Goal: Task Accomplishment & Management: Manage account settings

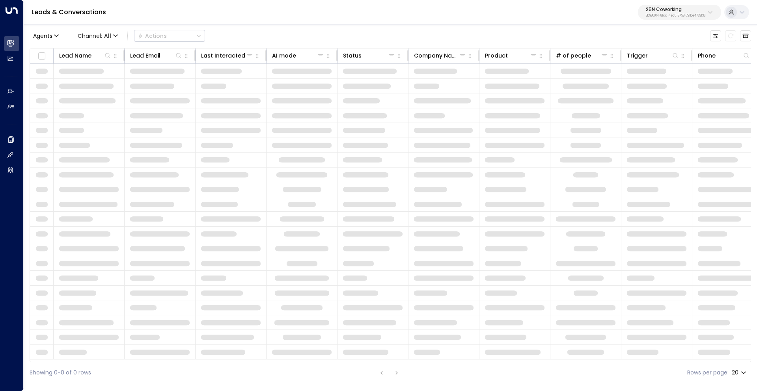
click at [675, 14] on p "3b9800f4-81ca-4ec0-8758-72fbe4763f36" at bounding box center [676, 15] width 60 height 3
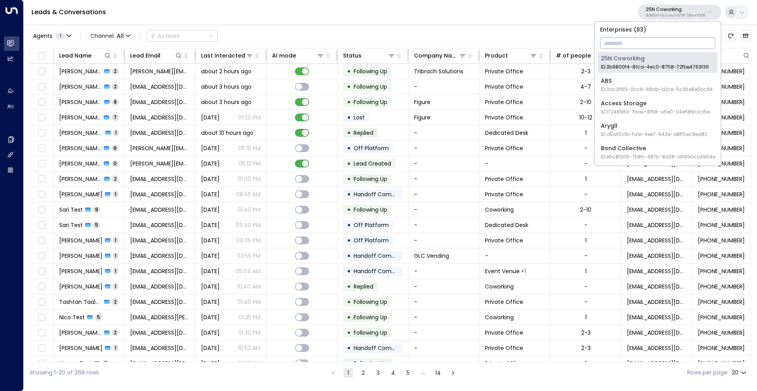
click at [631, 40] on input "text" at bounding box center [657, 43] width 115 height 15
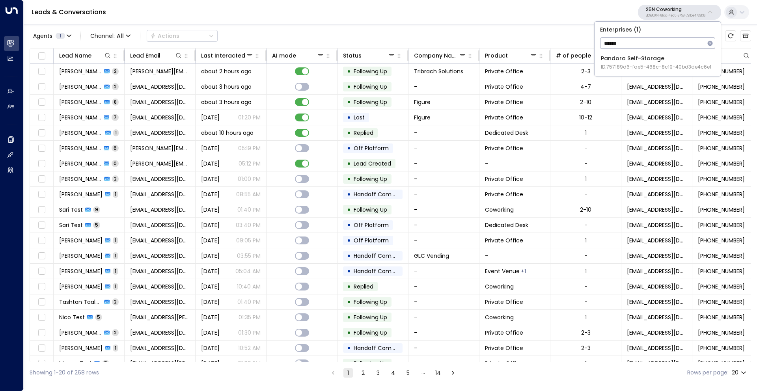
type input "******"
click at [626, 59] on div "Pandora Self-Storage ID: 757189d6-fae5-468c-8c19-40bd3de4c6e1" at bounding box center [656, 62] width 110 height 16
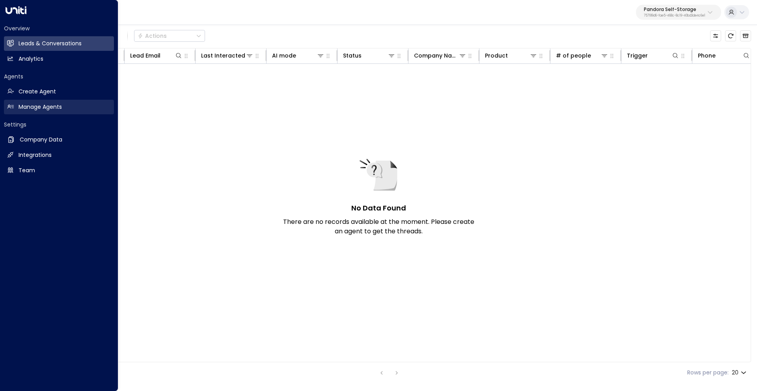
click at [27, 106] on h2 "Manage Agents" at bounding box center [40, 107] width 43 height 8
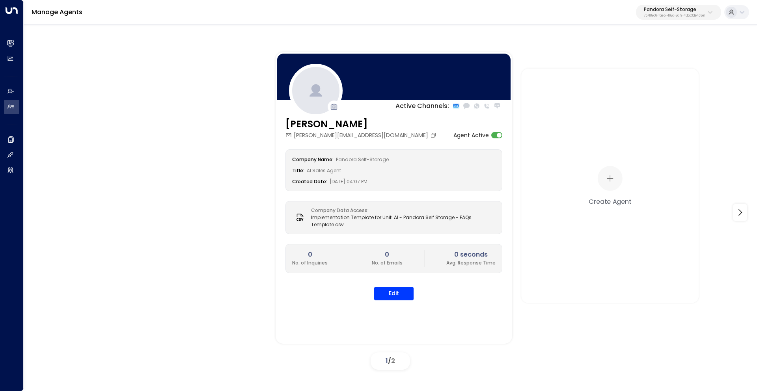
click at [168, 212] on div "Active Channels: [PERSON_NAME] [EMAIL_ADDRESS][PERSON_NAME][DOMAIN_NAME] Agent …" at bounding box center [390, 212] width 694 height 321
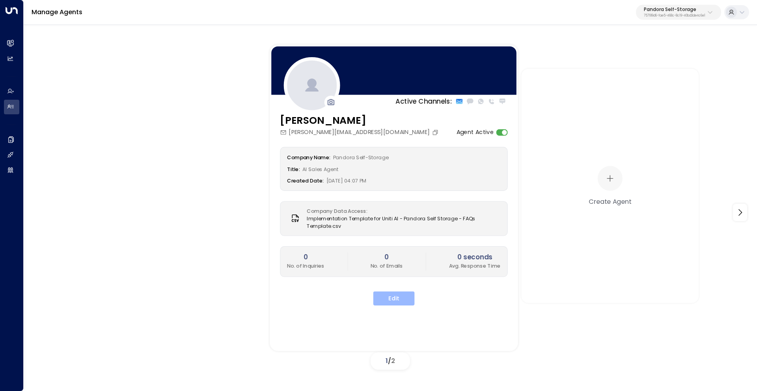
click at [402, 299] on button "Edit" at bounding box center [393, 298] width 41 height 14
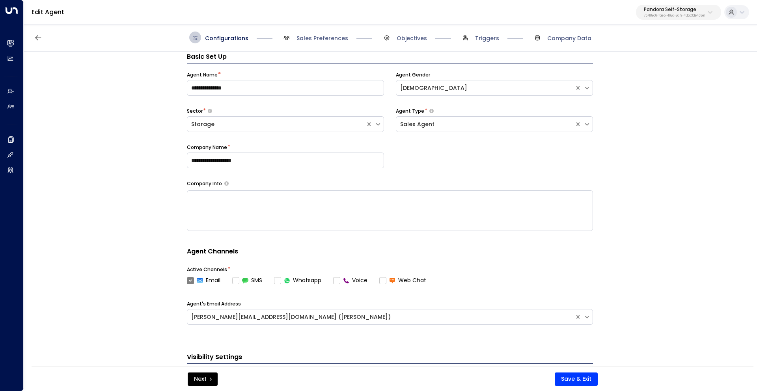
scroll to position [12, 0]
click at [135, 112] on div "**********" at bounding box center [390, 212] width 732 height 320
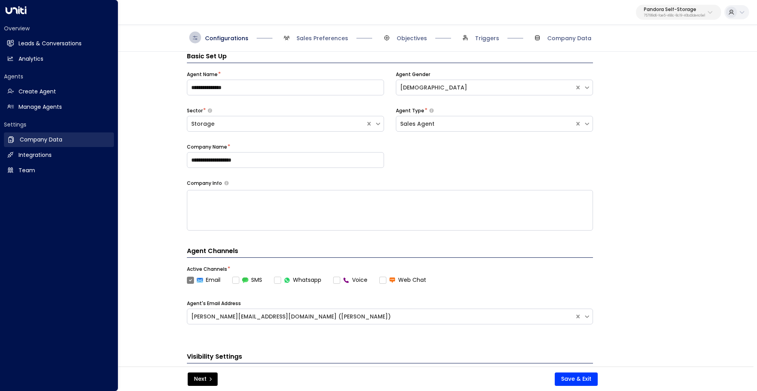
click at [52, 140] on h2 "Company Data" at bounding box center [41, 140] width 43 height 8
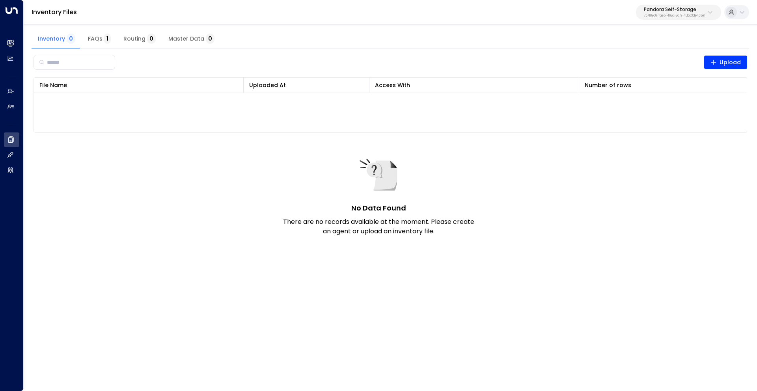
click at [194, 35] on span "Master Data 0" at bounding box center [191, 38] width 46 height 7
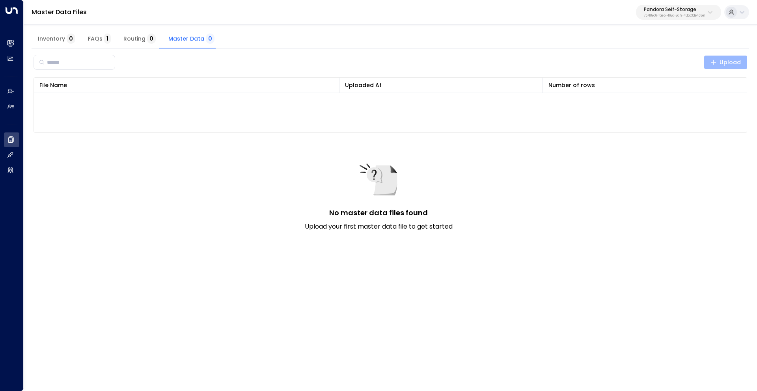
click at [732, 60] on span "Upload" at bounding box center [725, 63] width 31 height 10
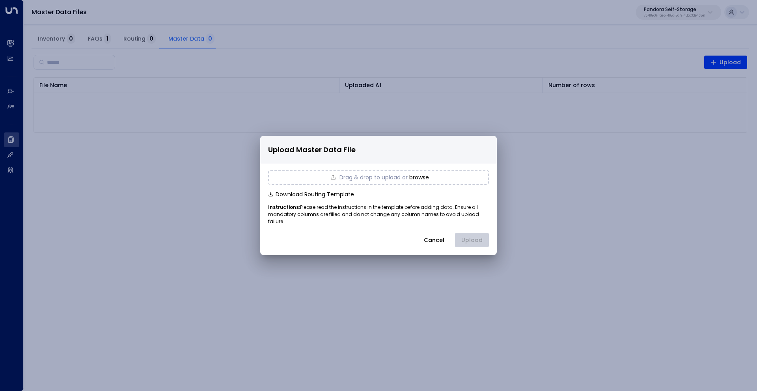
click at [419, 179] on button "browse" at bounding box center [419, 177] width 20 height 6
click at [471, 238] on button "Upload" at bounding box center [472, 240] width 34 height 14
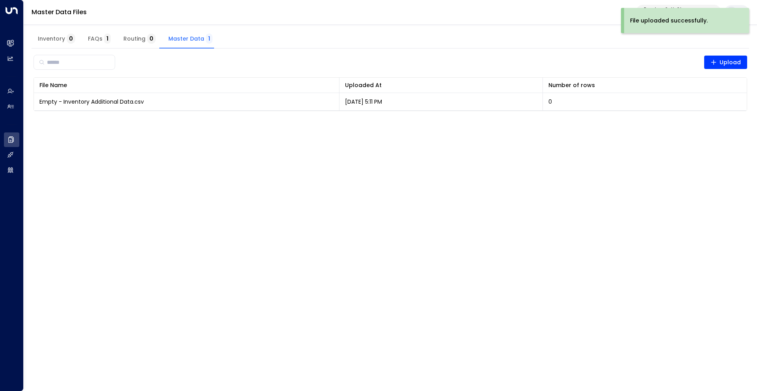
click at [60, 38] on span "Inventory 0" at bounding box center [56, 38] width 37 height 7
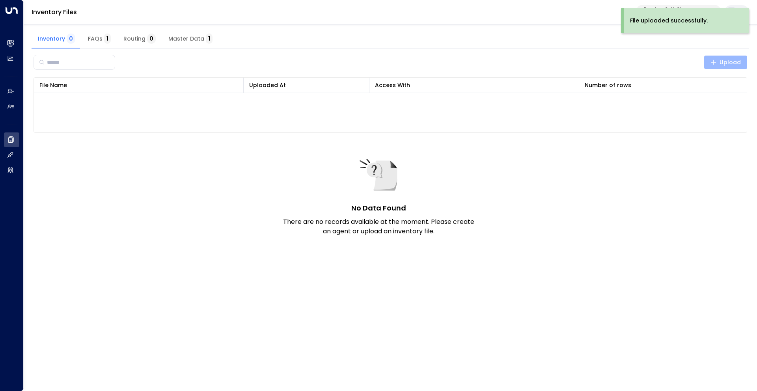
click at [723, 63] on span "Upload" at bounding box center [725, 63] width 31 height 10
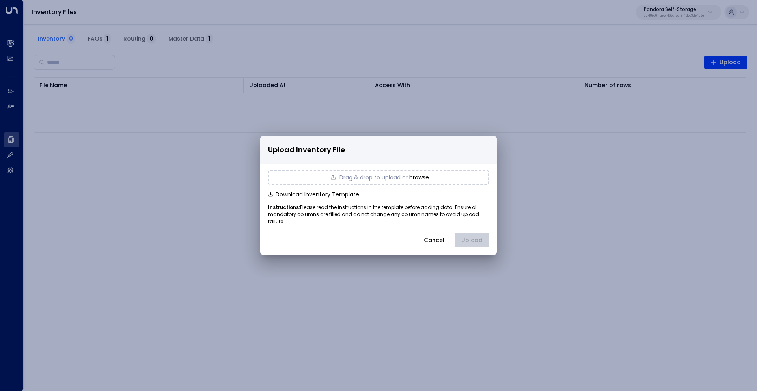
click at [424, 181] on button "browse" at bounding box center [419, 177] width 20 height 6
click at [486, 236] on button "Upload" at bounding box center [472, 240] width 34 height 14
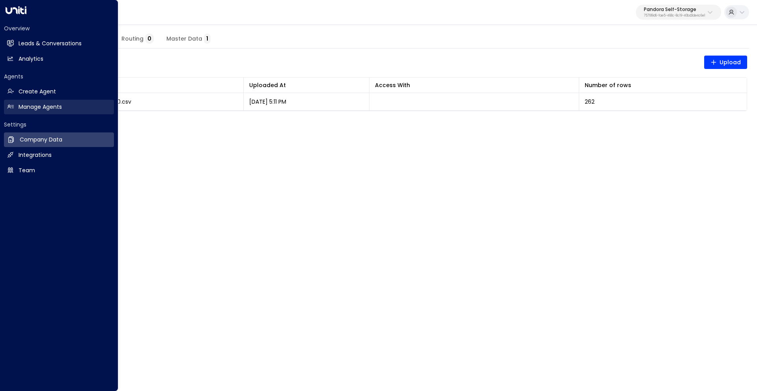
click at [7, 102] on link "Manage Agents Manage Agents" at bounding box center [59, 107] width 110 height 15
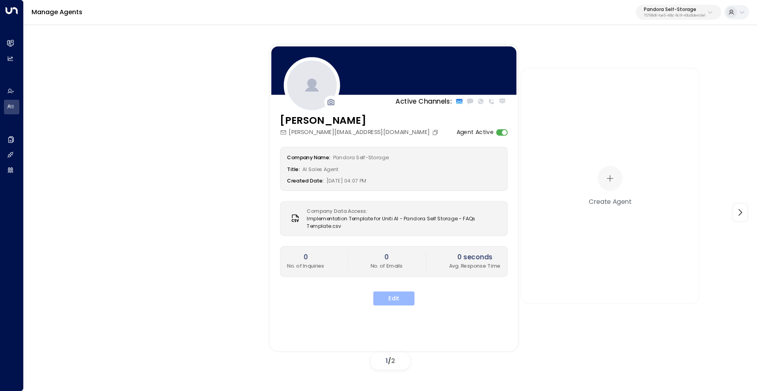
click at [407, 298] on button "Edit" at bounding box center [393, 298] width 41 height 14
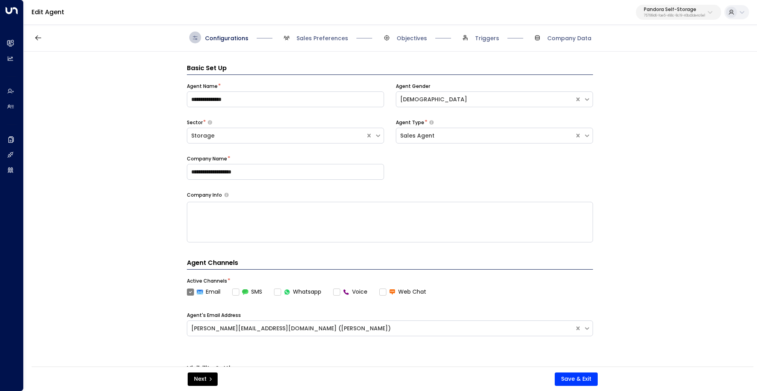
scroll to position [12, 0]
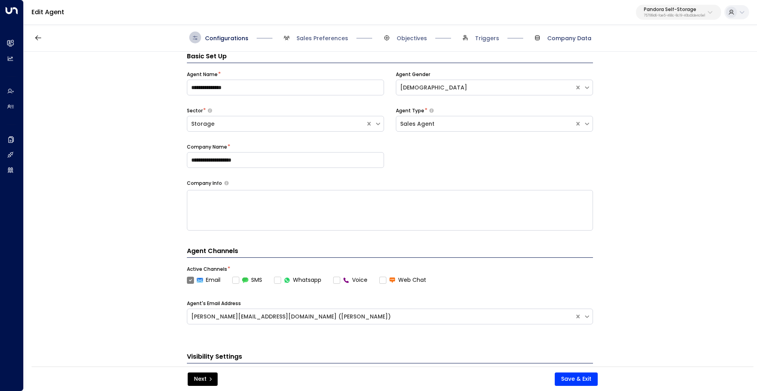
click at [579, 39] on span "Company Data" at bounding box center [569, 38] width 44 height 8
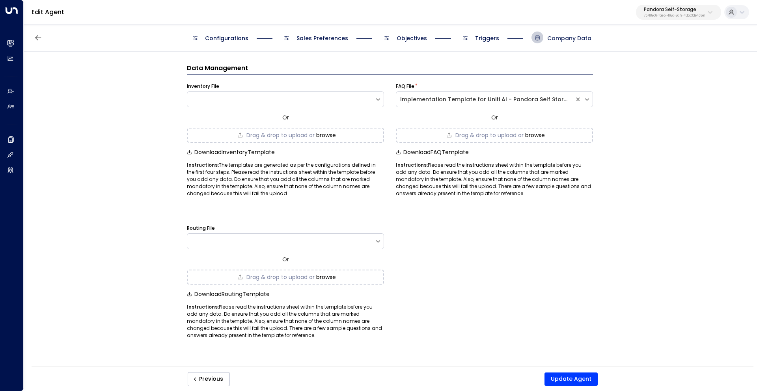
scroll to position [0, 0]
click at [341, 102] on div at bounding box center [280, 99] width 187 height 8
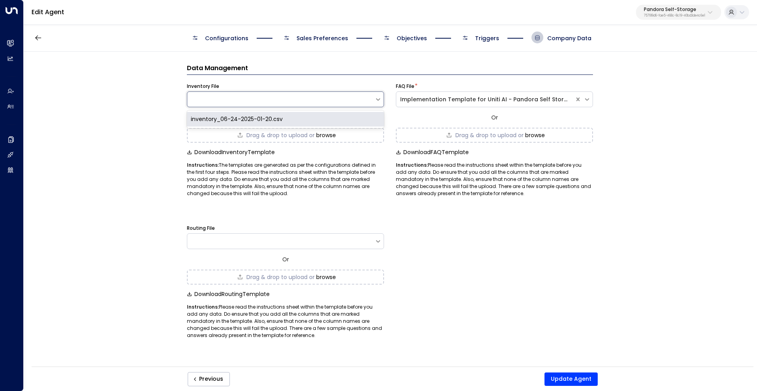
click at [255, 118] on div "inventory_06-24-2025-01-20.csv" at bounding box center [285, 119] width 197 height 15
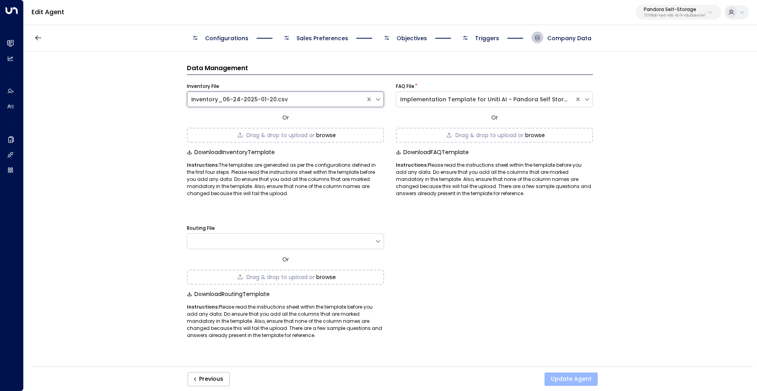
click at [571, 383] on button "Update Agent" at bounding box center [570, 379] width 53 height 13
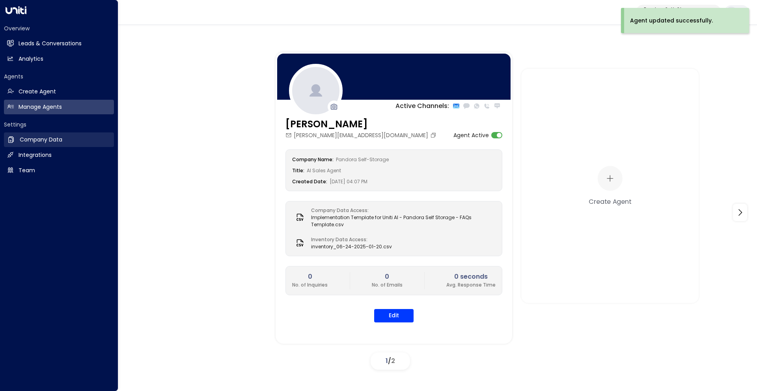
click at [48, 139] on h2 "Company Data" at bounding box center [41, 140] width 43 height 8
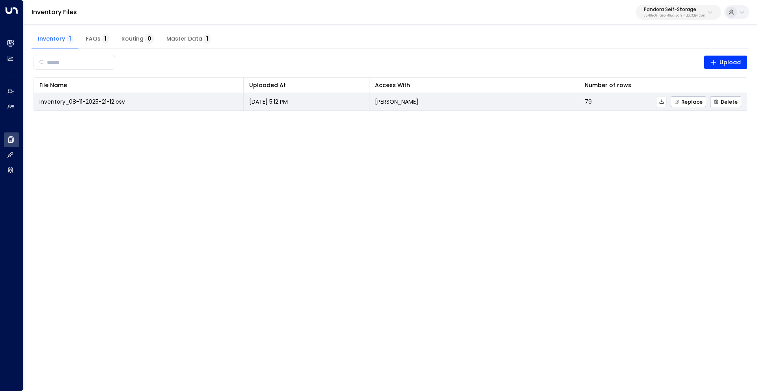
click at [664, 103] on icon at bounding box center [662, 102] width 6 height 6
click at [662, 102] on icon at bounding box center [662, 102] width 6 height 6
click at [91, 103] on span "inventory_08-11-2025-21-12.csv" at bounding box center [82, 102] width 86 height 8
click at [663, 102] on icon at bounding box center [662, 102] width 6 height 6
click at [662, 102] on icon at bounding box center [661, 101] width 4 height 4
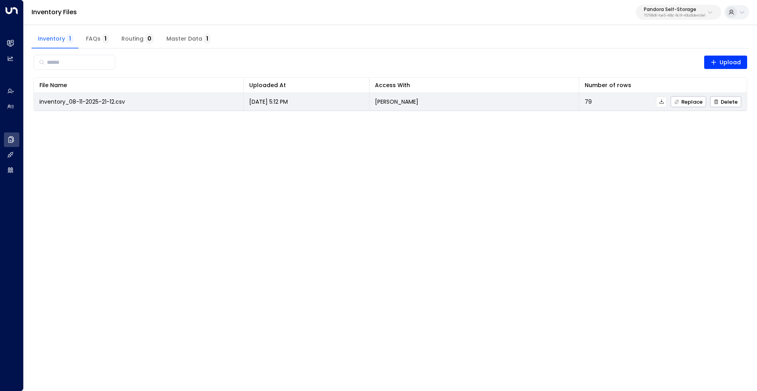
click at [663, 102] on icon at bounding box center [662, 102] width 6 height 6
drag, startPoint x: 427, startPoint y: 99, endPoint x: 375, endPoint y: 101, distance: 51.7
click at [375, 101] on td "[PERSON_NAME]" at bounding box center [474, 101] width 210 height 17
copy p "[PERSON_NAME]"
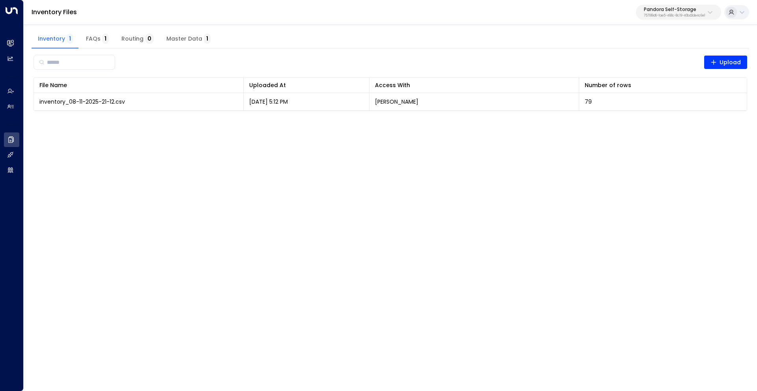
click at [255, 121] on html "Overview Leads & Conversations Leads & Conversations Analytics Analytics Agents…" at bounding box center [378, 60] width 757 height 121
